Goal: Task Accomplishment & Management: Manage account settings

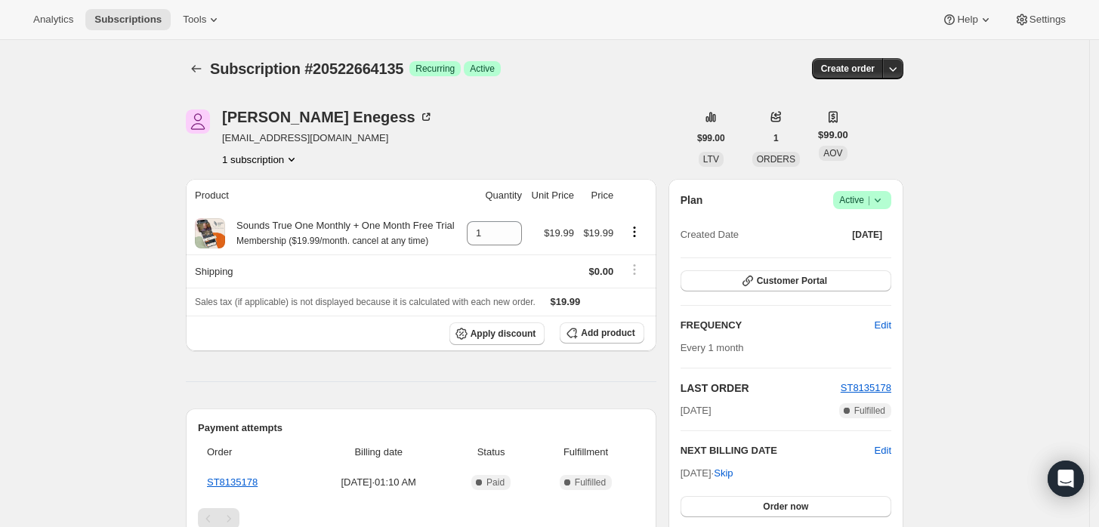
click at [891, 198] on span "Success Active |" at bounding box center [862, 200] width 58 height 18
click at [846, 253] on span "Cancel subscription" at bounding box center [867, 254] width 85 height 11
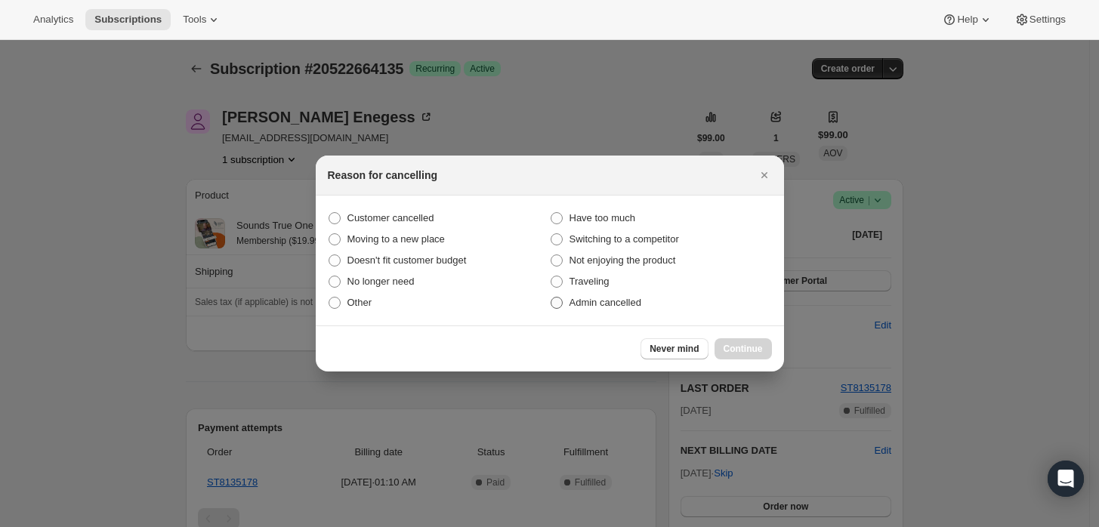
click at [574, 305] on span "Admin cancelled" at bounding box center [605, 302] width 72 height 11
click at [551, 298] on input "Admin cancelled" at bounding box center [551, 297] width 1 height 1
radio input "true"
click at [730, 349] on span "Continue" at bounding box center [743, 349] width 39 height 12
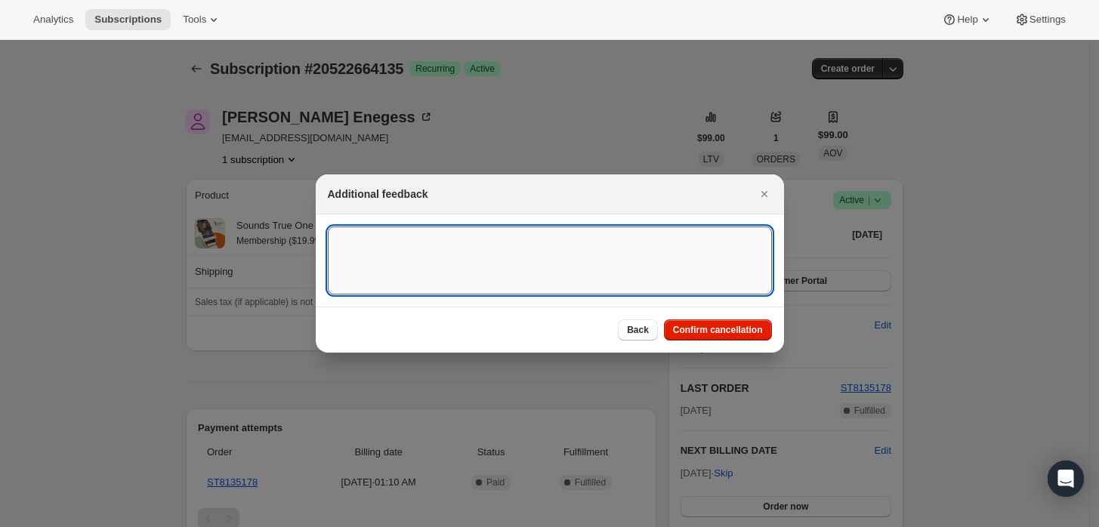
click at [638, 281] on textarea ":rbj:" at bounding box center [550, 261] width 444 height 68
click at [716, 334] on span "Confirm cancellation" at bounding box center [718, 330] width 90 height 12
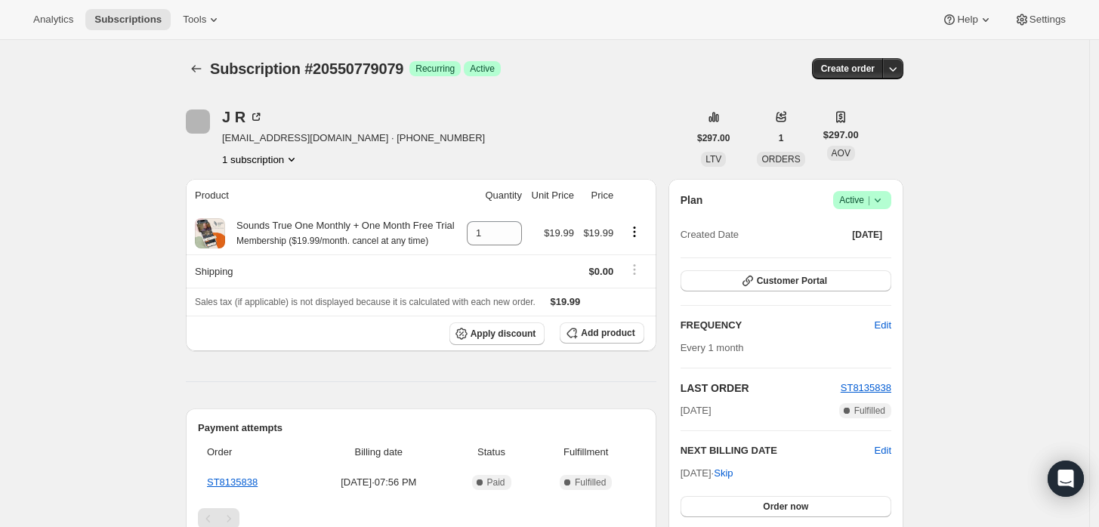
click at [877, 203] on icon at bounding box center [877, 200] width 15 height 15
click at [853, 263] on button "Cancel subscription" at bounding box center [867, 255] width 94 height 24
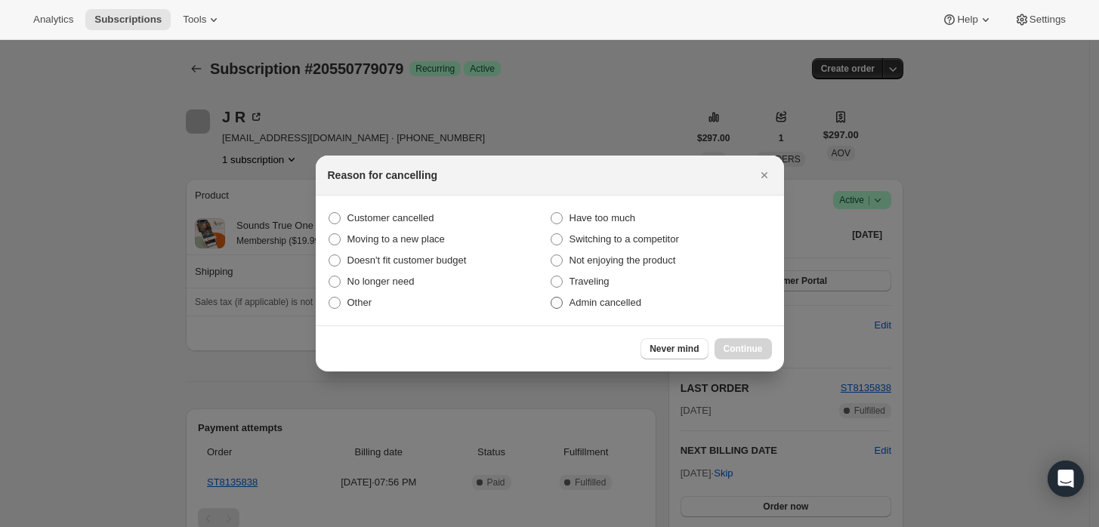
click at [595, 307] on span "Admin cancelled" at bounding box center [605, 302] width 72 height 11
click at [551, 298] on input "Admin cancelled" at bounding box center [551, 297] width 1 height 1
radio input "true"
click at [745, 341] on button "Continue" at bounding box center [743, 348] width 57 height 21
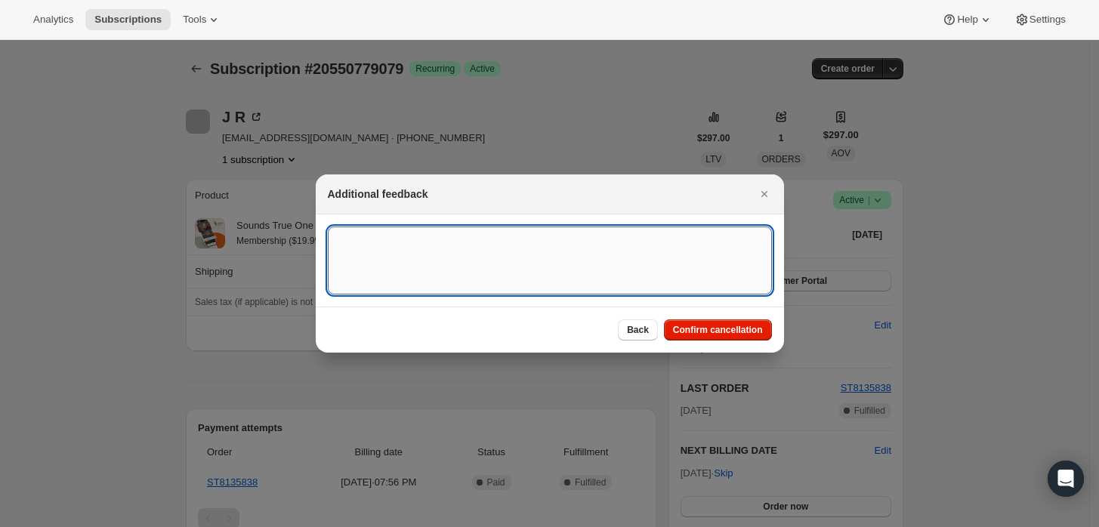
click at [622, 254] on textarea ":rbj:" at bounding box center [550, 261] width 444 height 68
type textarea "Customer requested cancellation."
click at [644, 336] on span "Back" at bounding box center [638, 330] width 22 height 12
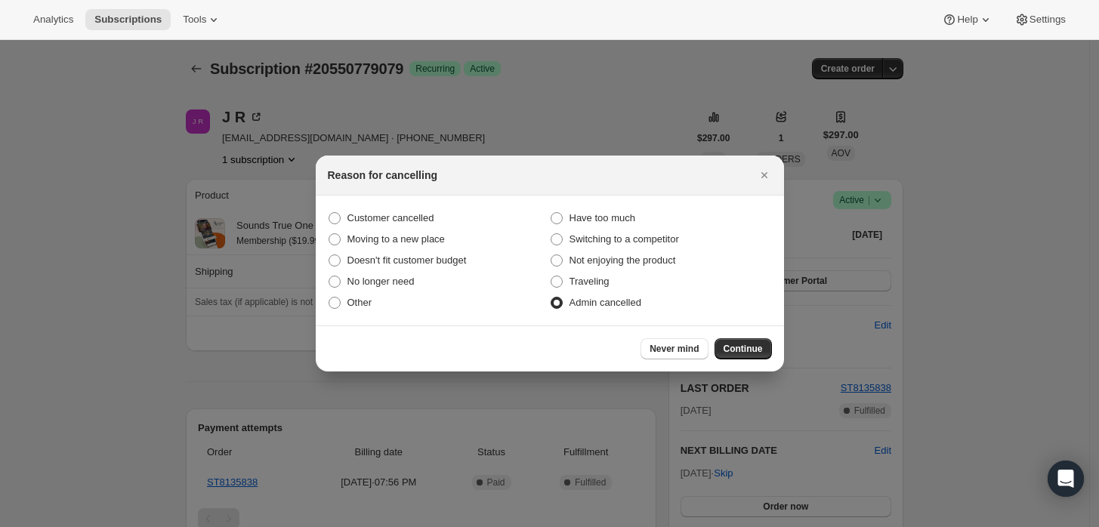
click at [904, 202] on div at bounding box center [549, 263] width 1099 height 527
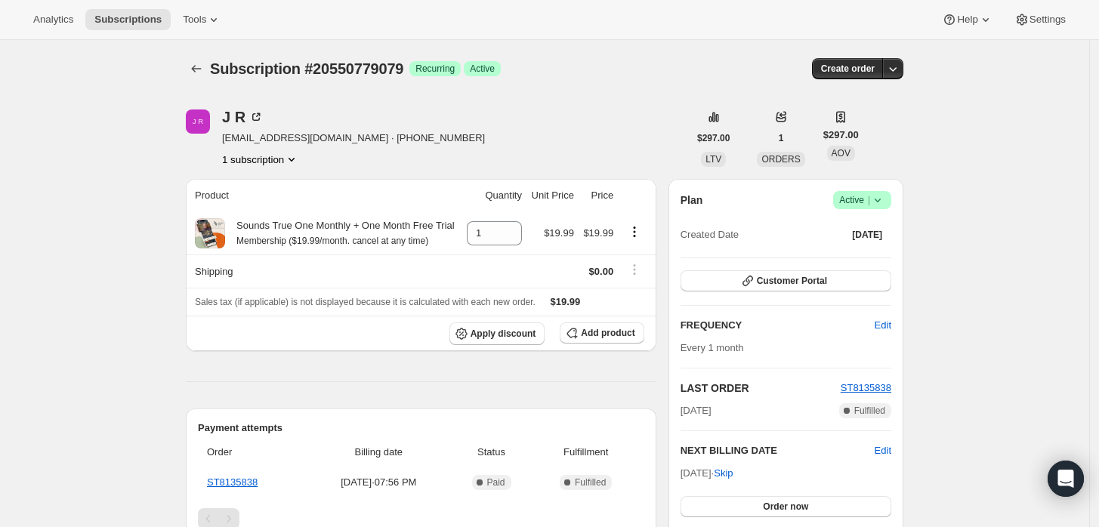
click at [878, 201] on icon at bounding box center [877, 200] width 15 height 15
click at [857, 225] on span "Pause subscription" at bounding box center [866, 229] width 83 height 11
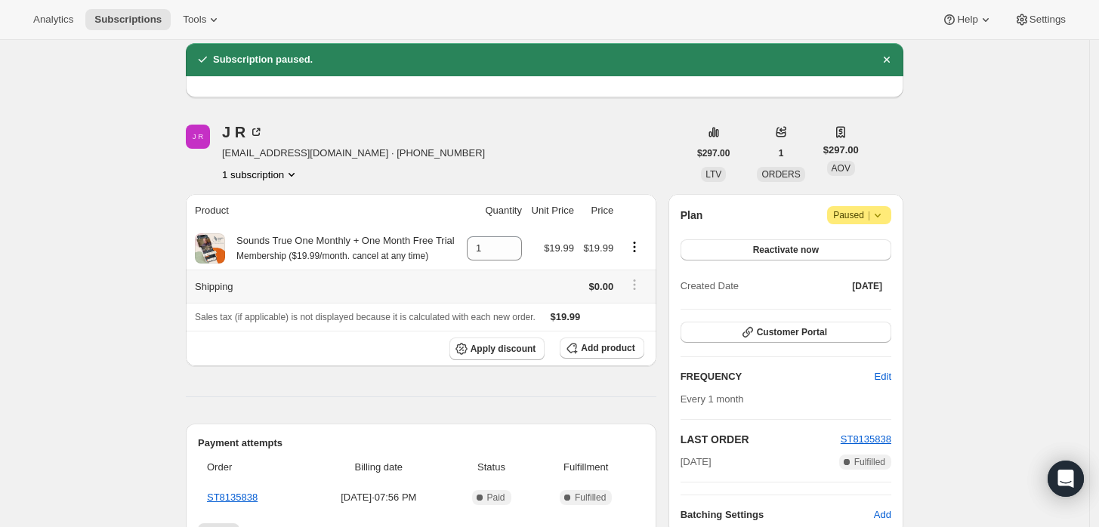
scroll to position [84, 0]
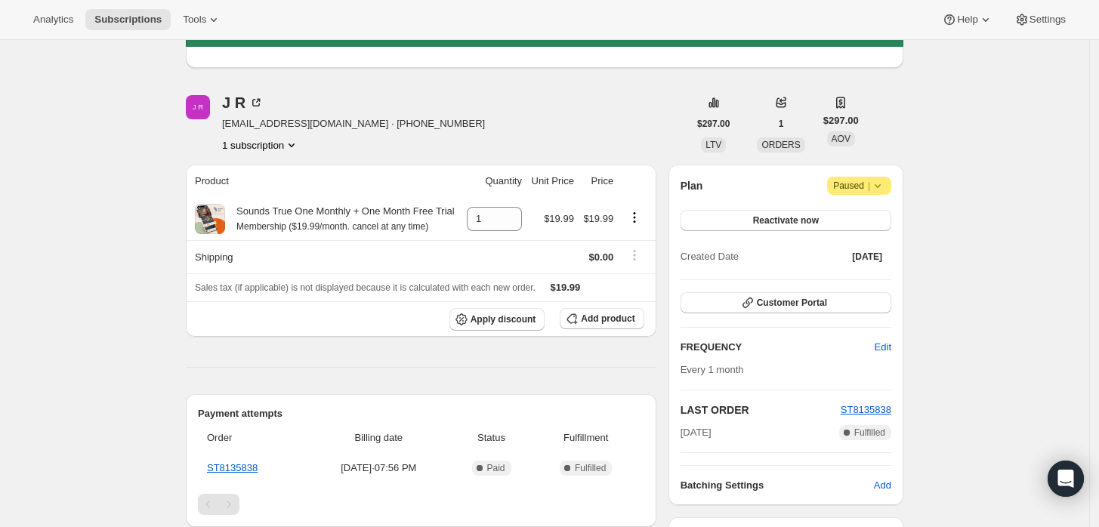
click at [267, 123] on span "jenniferramlo@gmail.com · +18184646388" at bounding box center [353, 123] width 263 height 15
copy span "jenniferramlo@gmail.com · +18184646388"
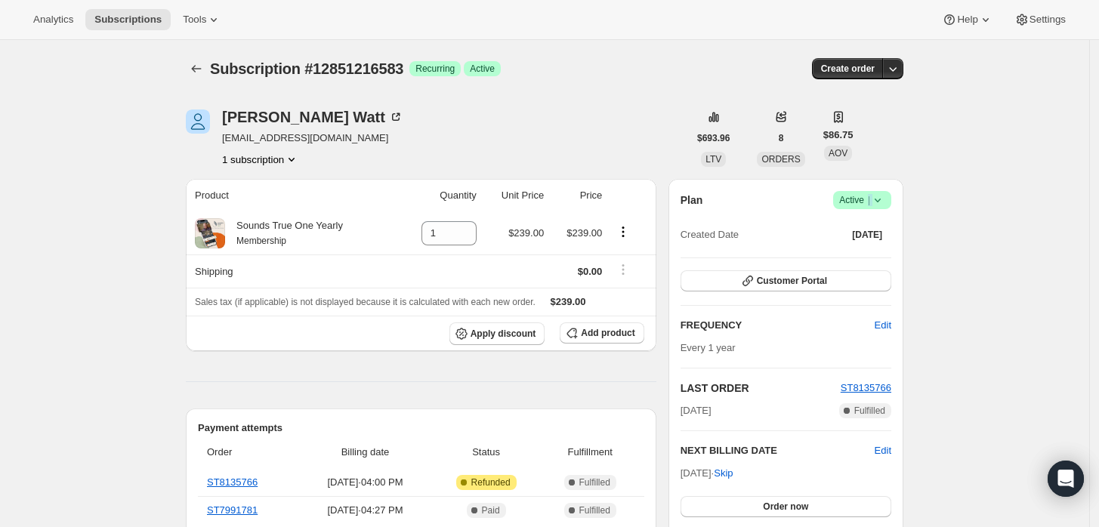
click at [876, 202] on span "Active |" at bounding box center [862, 200] width 46 height 15
click at [863, 264] on button "Cancel subscription" at bounding box center [867, 255] width 94 height 24
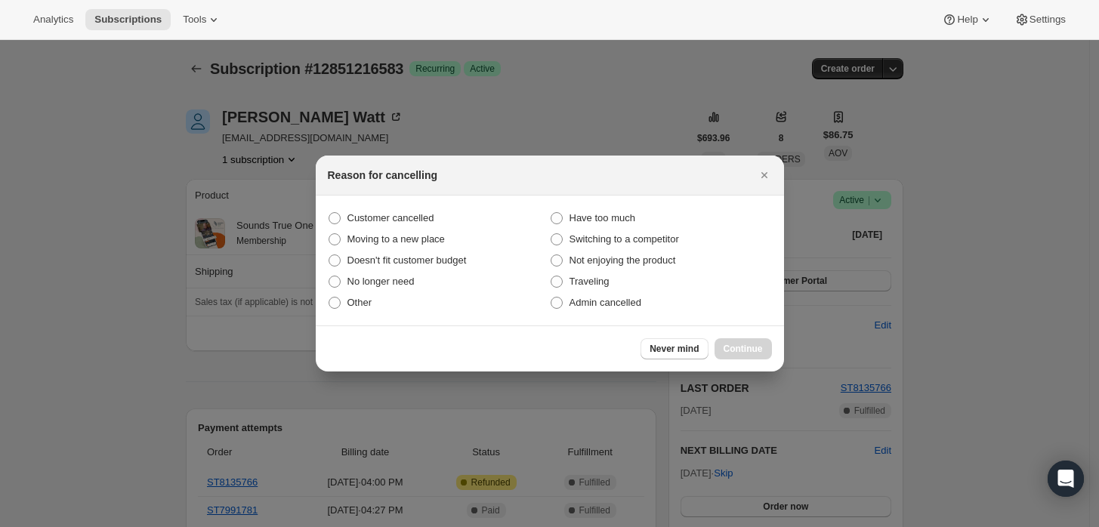
drag, startPoint x: 624, startPoint y: 302, endPoint x: 700, endPoint y: 331, distance: 81.5
click at [622, 303] on span "Admin cancelled" at bounding box center [605, 302] width 72 height 11
click at [551, 298] on input "Admin cancelled" at bounding box center [551, 297] width 1 height 1
radio input "true"
click at [737, 347] on span "Continue" at bounding box center [743, 349] width 39 height 12
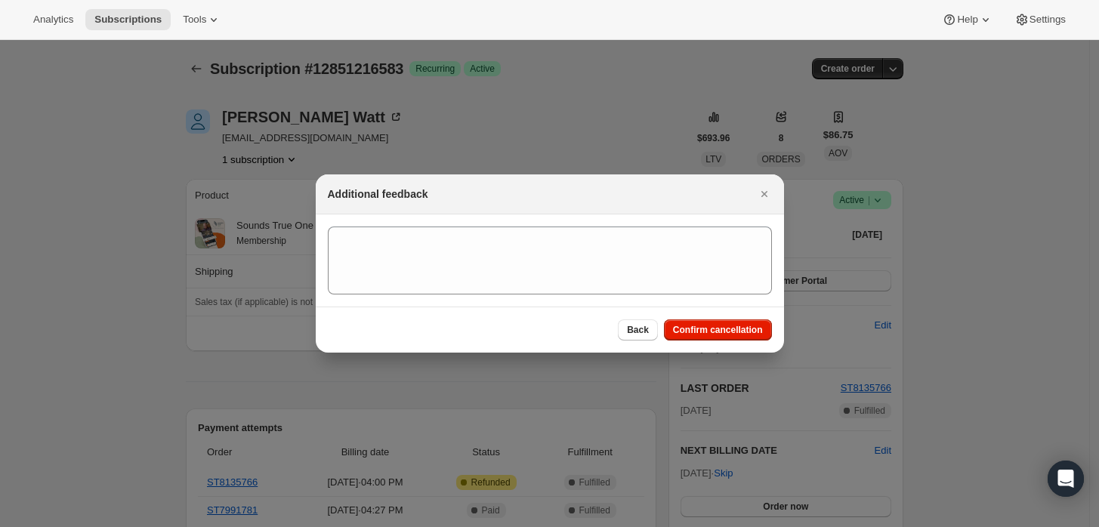
click at [660, 295] on section ":rbj:" at bounding box center [550, 261] width 468 height 92
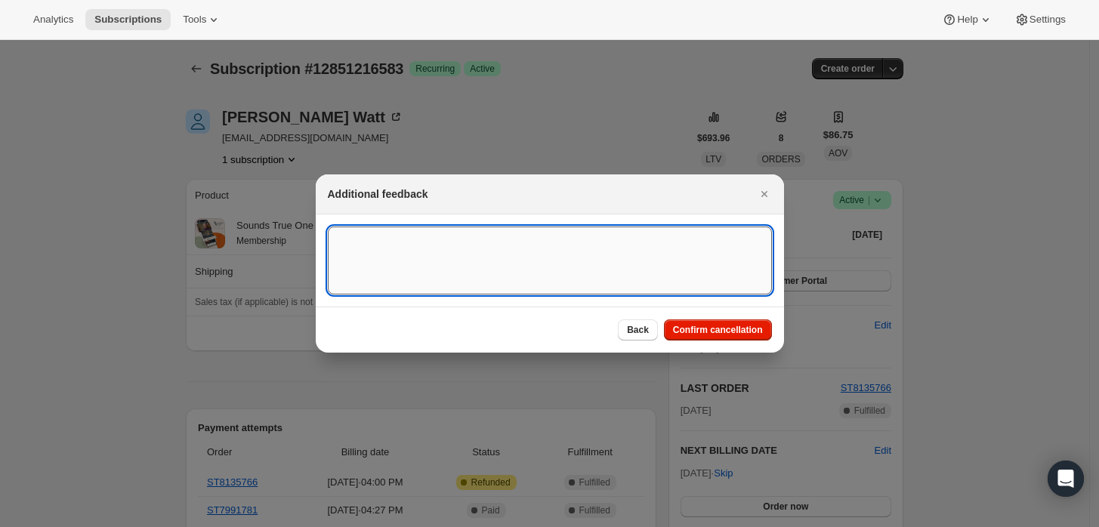
click at [667, 273] on textarea ":rbj:" at bounding box center [550, 261] width 444 height 68
type textarea "Customer requested cancellation and refund."
click at [694, 330] on span "Confirm cancellation" at bounding box center [718, 330] width 90 height 12
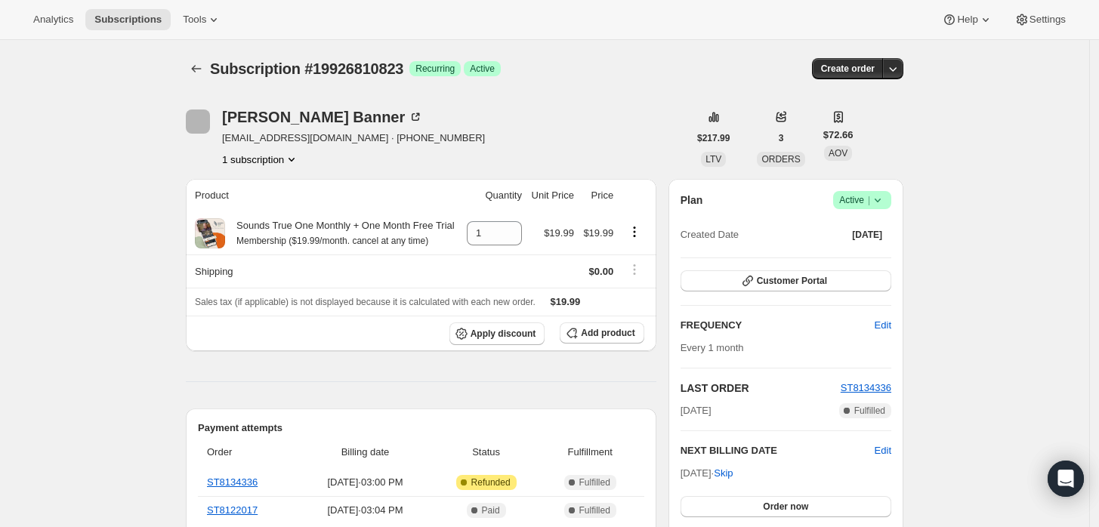
click at [881, 196] on icon at bounding box center [877, 200] width 15 height 15
click at [858, 249] on span "Cancel subscription" at bounding box center [867, 254] width 85 height 11
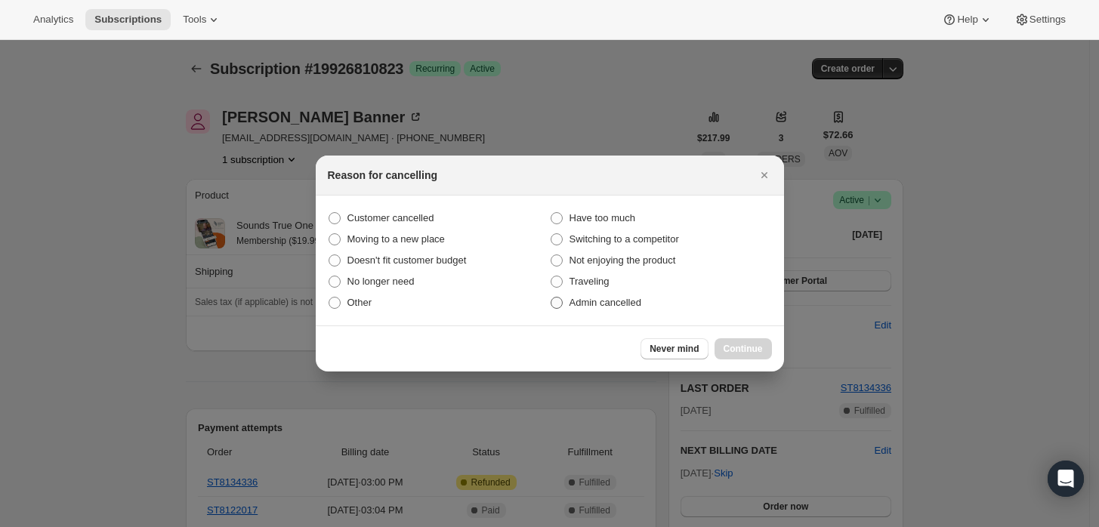
click at [594, 302] on span "Admin cancelled" at bounding box center [605, 302] width 72 height 11
click at [551, 298] on input "Admin cancelled" at bounding box center [551, 297] width 1 height 1
radio input "true"
drag, startPoint x: 747, startPoint y: 341, endPoint x: 671, endPoint y: 304, distance: 84.1
click at [743, 343] on button "Continue" at bounding box center [743, 348] width 57 height 21
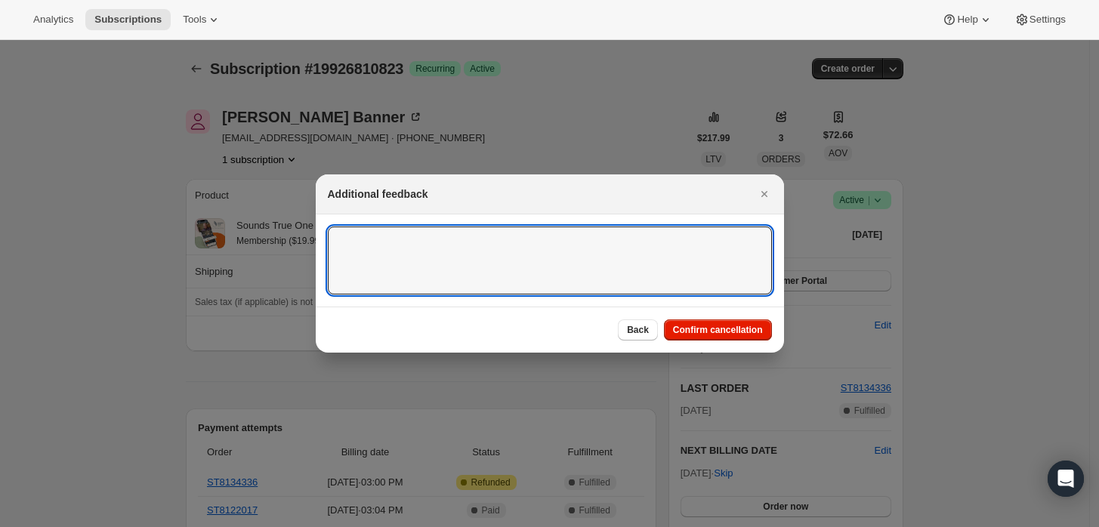
click at [638, 276] on textarea ":rbj:" at bounding box center [550, 261] width 444 height 68
type textarea "Customer requested cancellation and refund."
drag, startPoint x: 693, startPoint y: 333, endPoint x: 680, endPoint y: 322, distance: 17.7
click at [692, 332] on span "Confirm cancellation" at bounding box center [718, 330] width 90 height 12
